Goal: Transaction & Acquisition: Purchase product/service

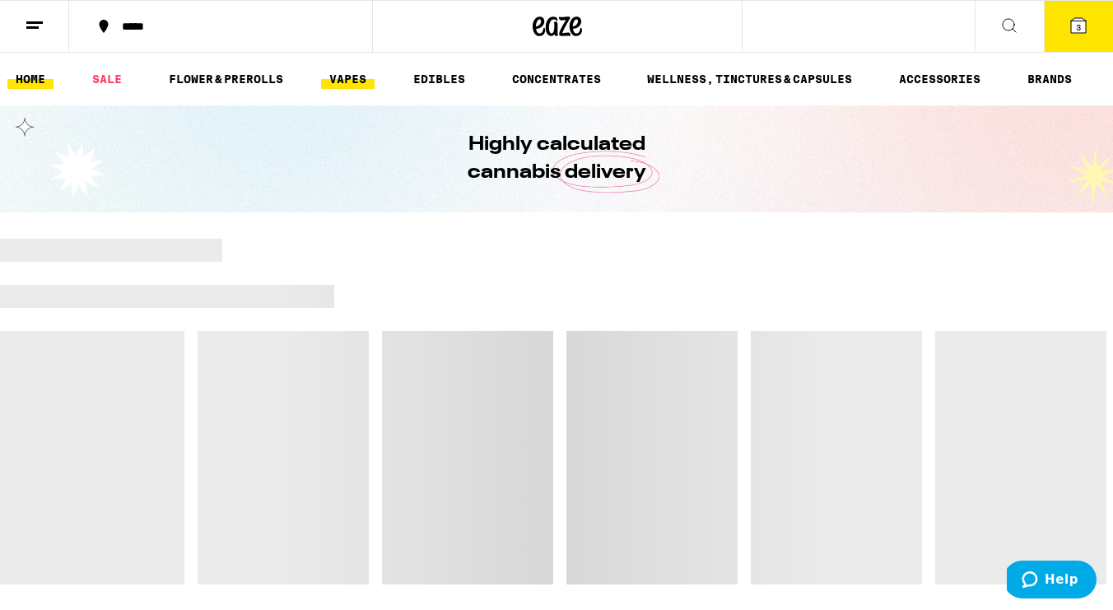
click at [346, 84] on link "VAPES" at bounding box center [348, 79] width 54 height 20
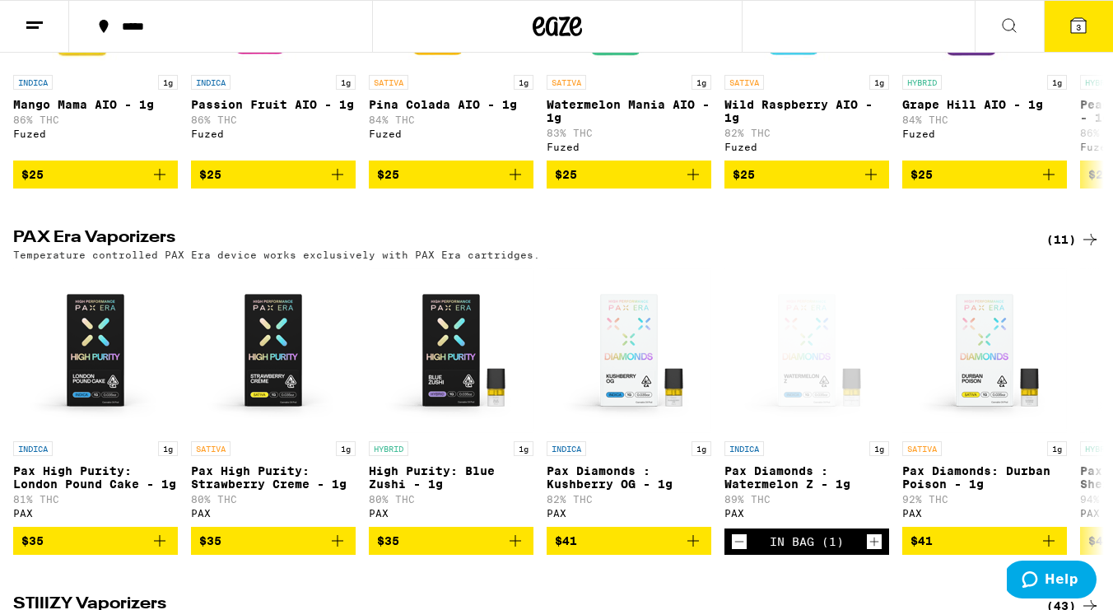
scroll to position [1099, 0]
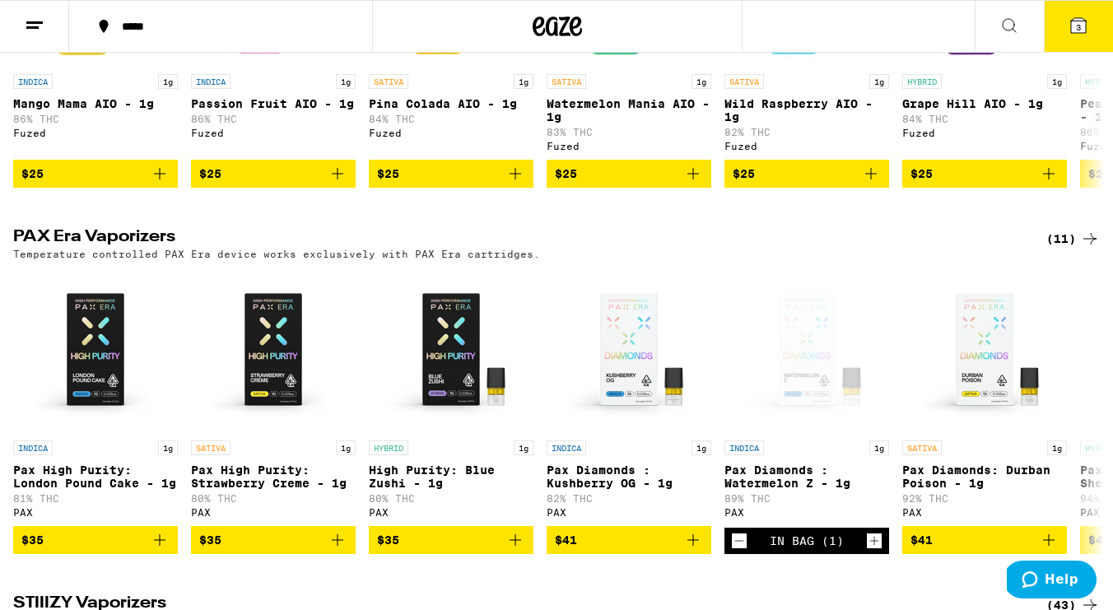
click at [1060, 249] on div "(11)" at bounding box center [1073, 239] width 54 height 20
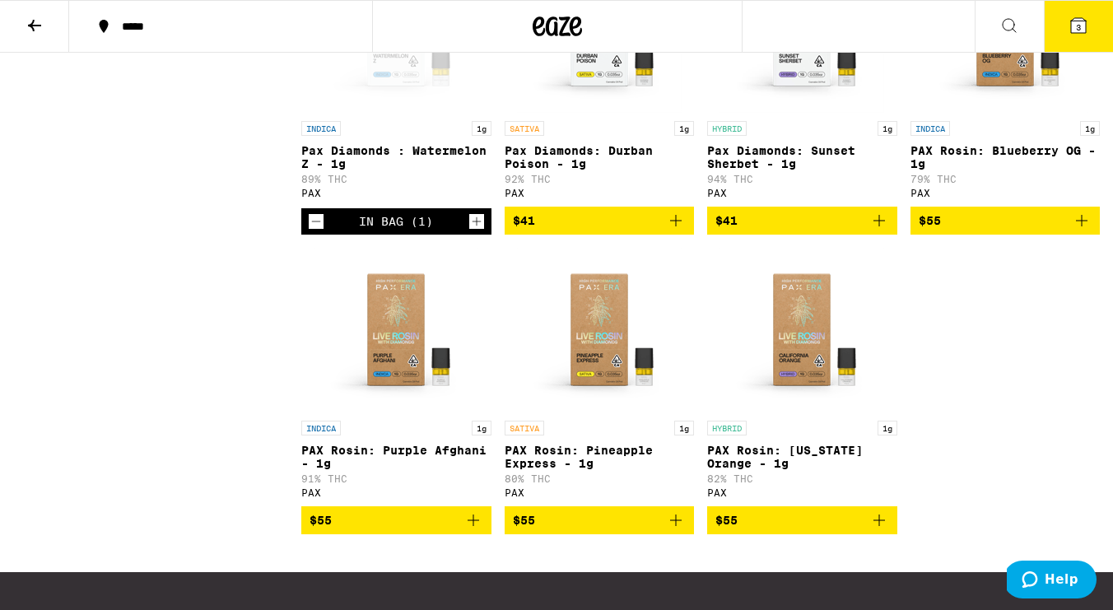
scroll to position [594, 0]
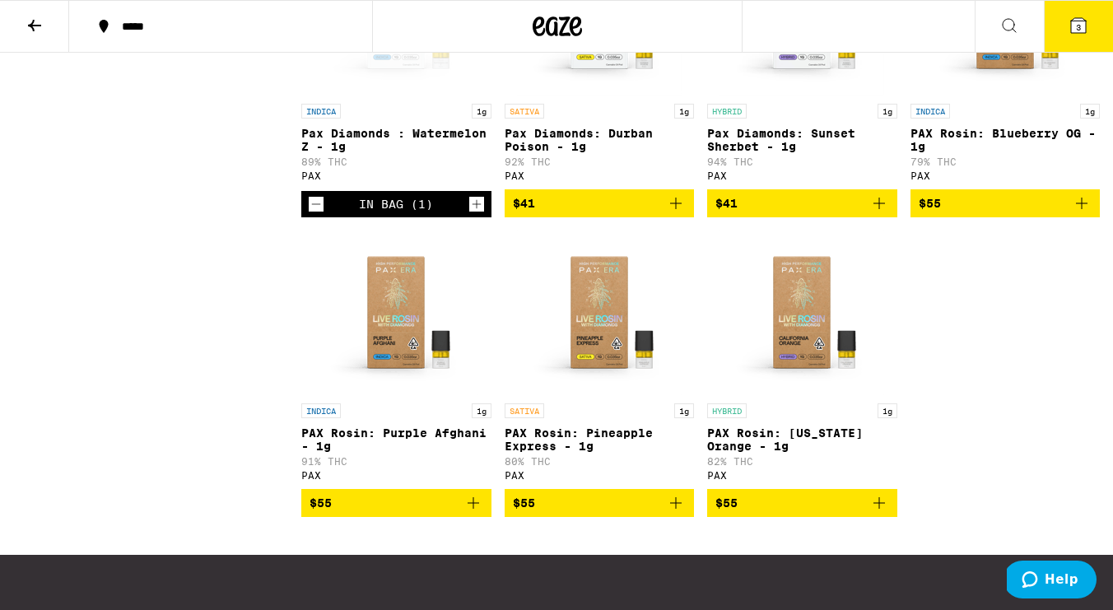
click at [472, 513] on icon "Add to bag" at bounding box center [473, 503] width 20 height 20
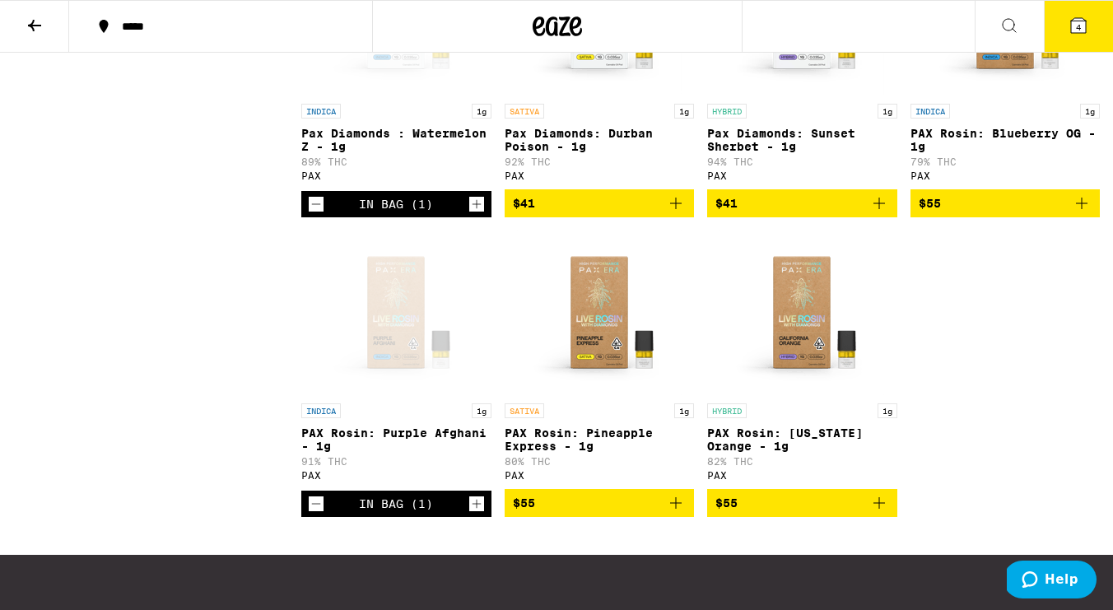
click at [313, 204] on icon "Decrement" at bounding box center [316, 204] width 9 height 0
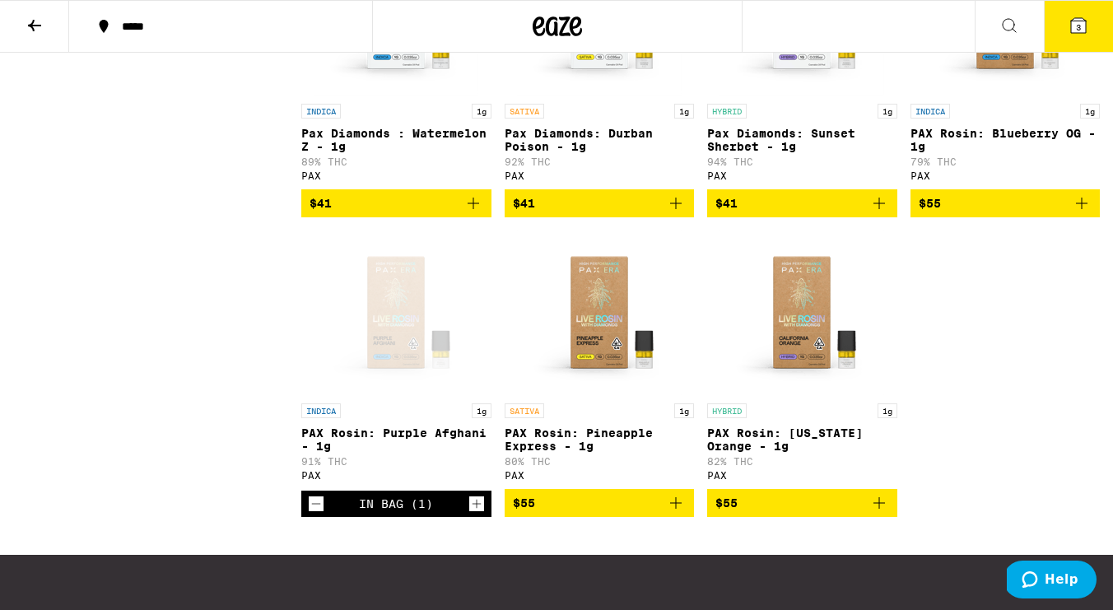
click at [882, 513] on icon "Add to bag" at bounding box center [879, 503] width 20 height 20
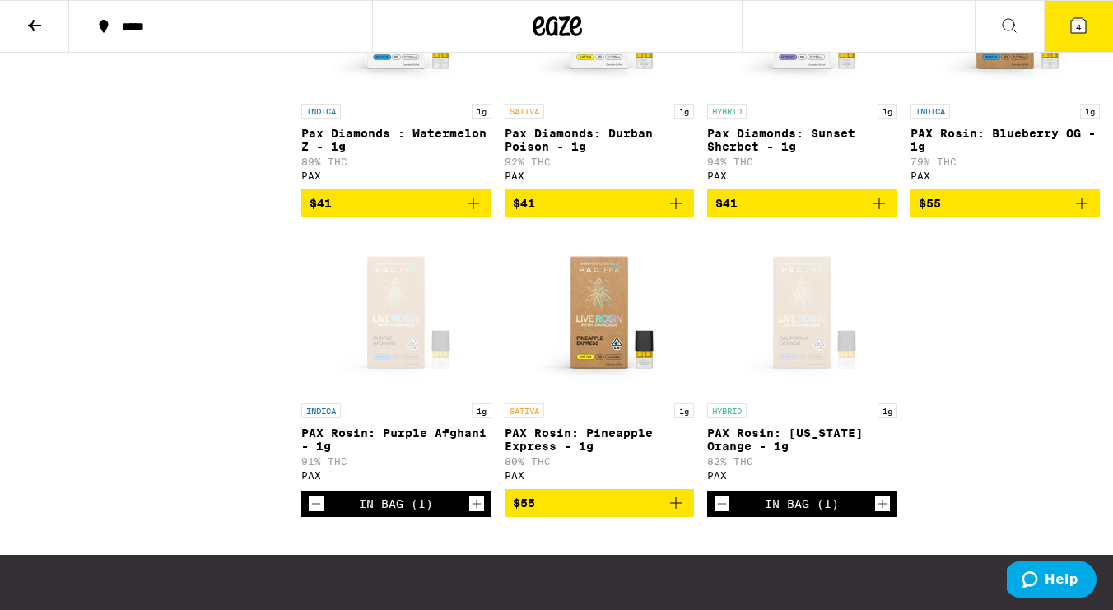
click at [1075, 30] on icon at bounding box center [1078, 25] width 15 height 15
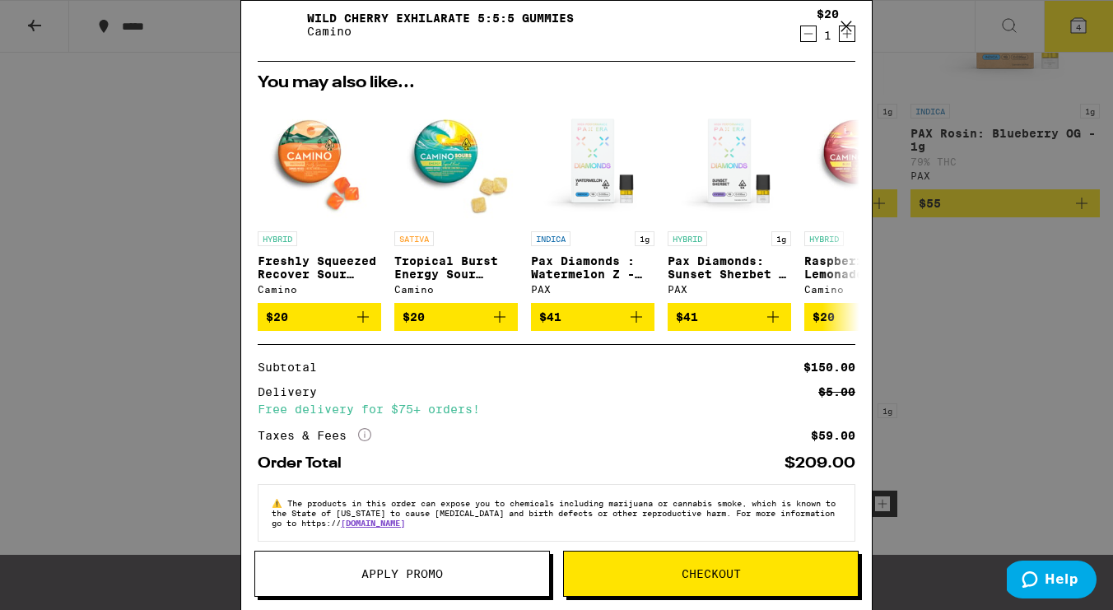
scroll to position [240, 0]
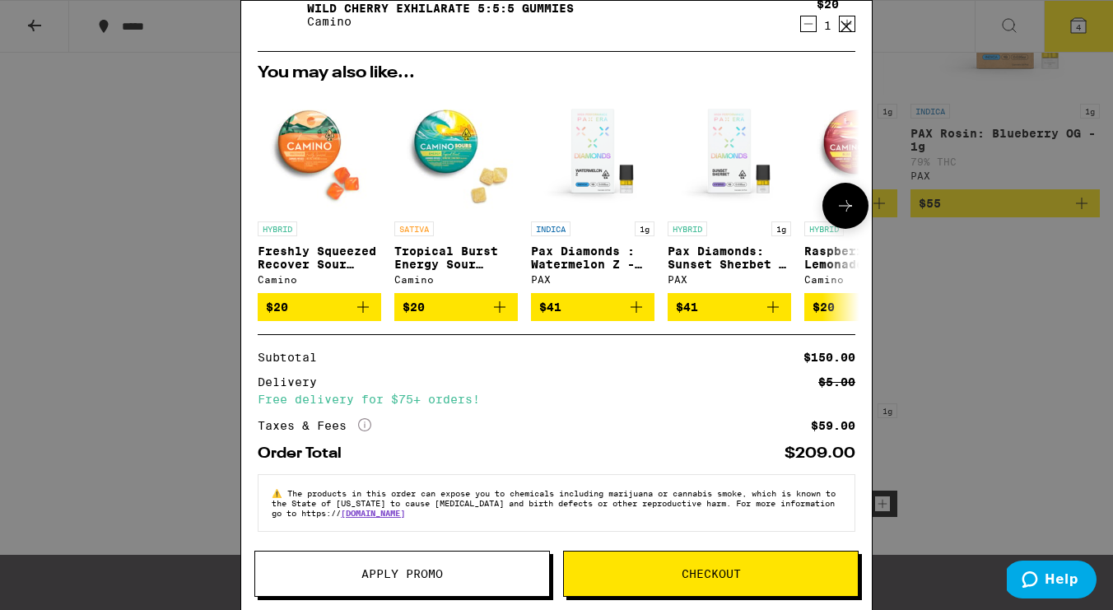
click at [363, 313] on icon "Add to bag" at bounding box center [363, 307] width 12 height 12
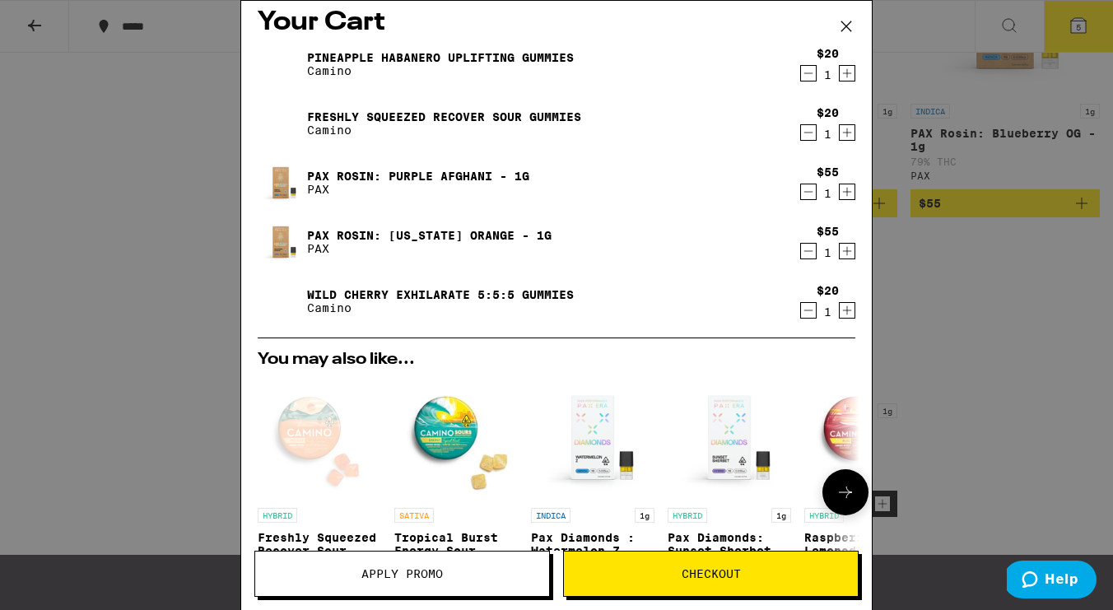
scroll to position [5, 0]
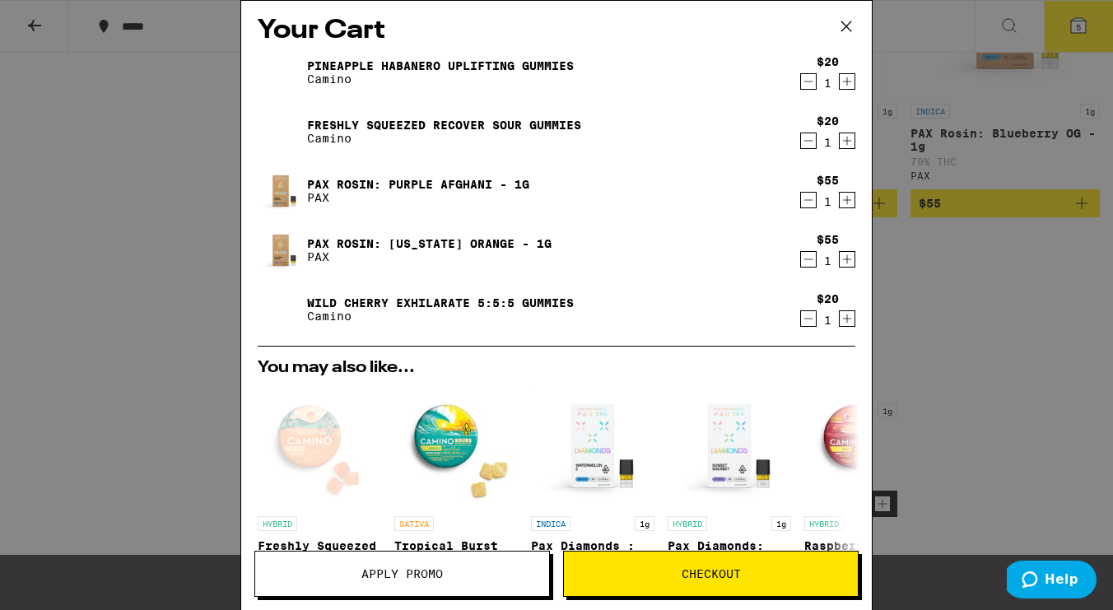
click at [803, 82] on icon "Decrement" at bounding box center [808, 82] width 15 height 20
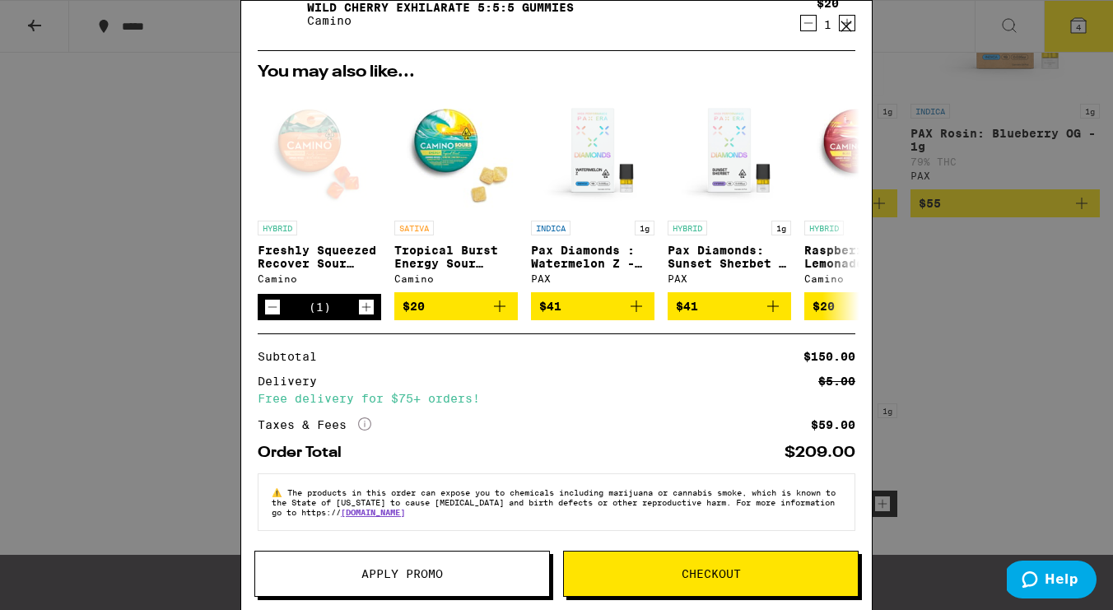
scroll to position [251, 0]
